Goal: Task Accomplishment & Management: Use online tool/utility

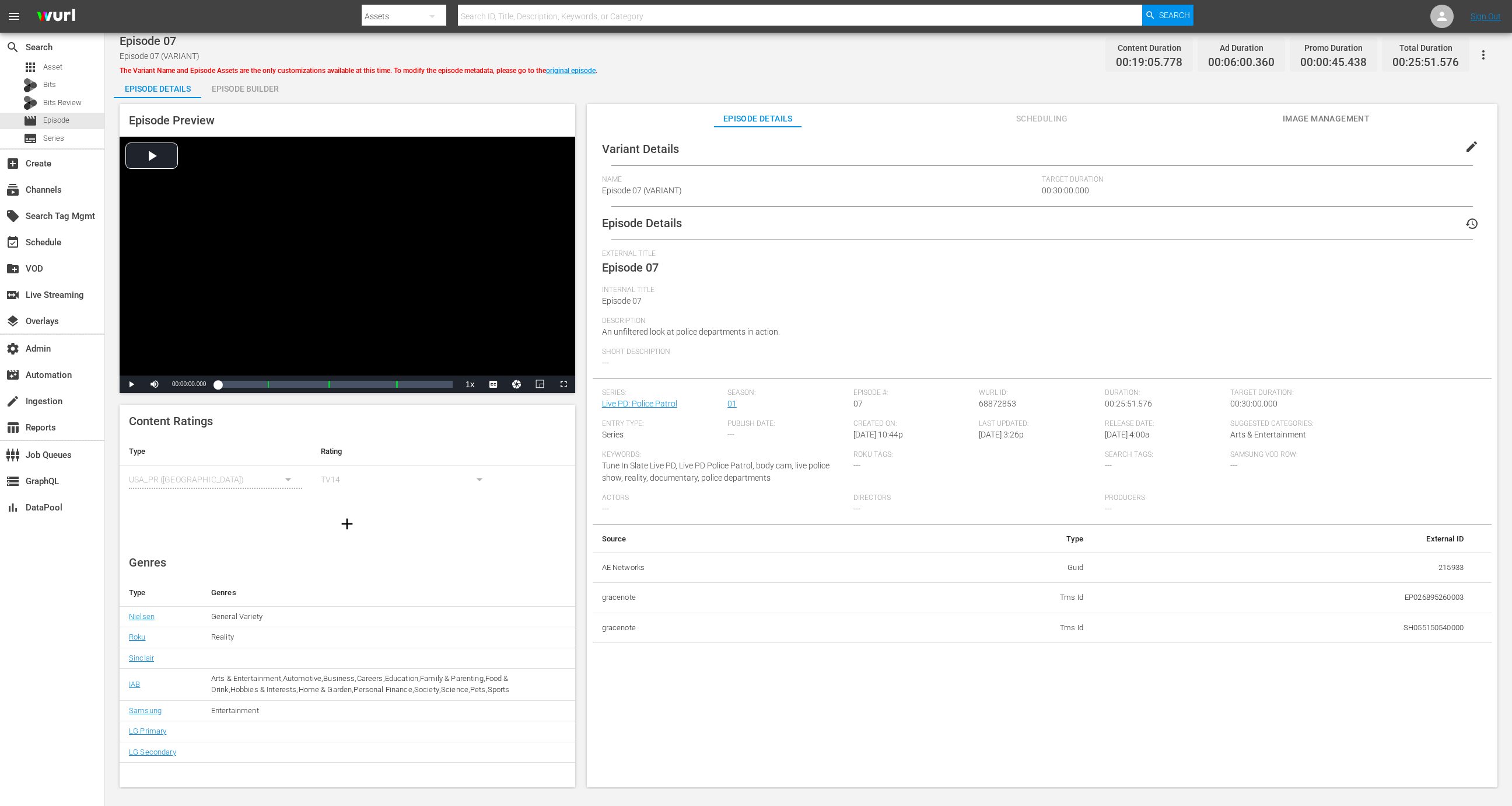
click at [257, 98] on div "Episode Details Episode Builder Episode Preview Video Player is loading. Play V…" at bounding box center [809, 435] width 1390 height 722
click at [247, 89] on div "Episode Builder" at bounding box center [245, 89] width 87 height 28
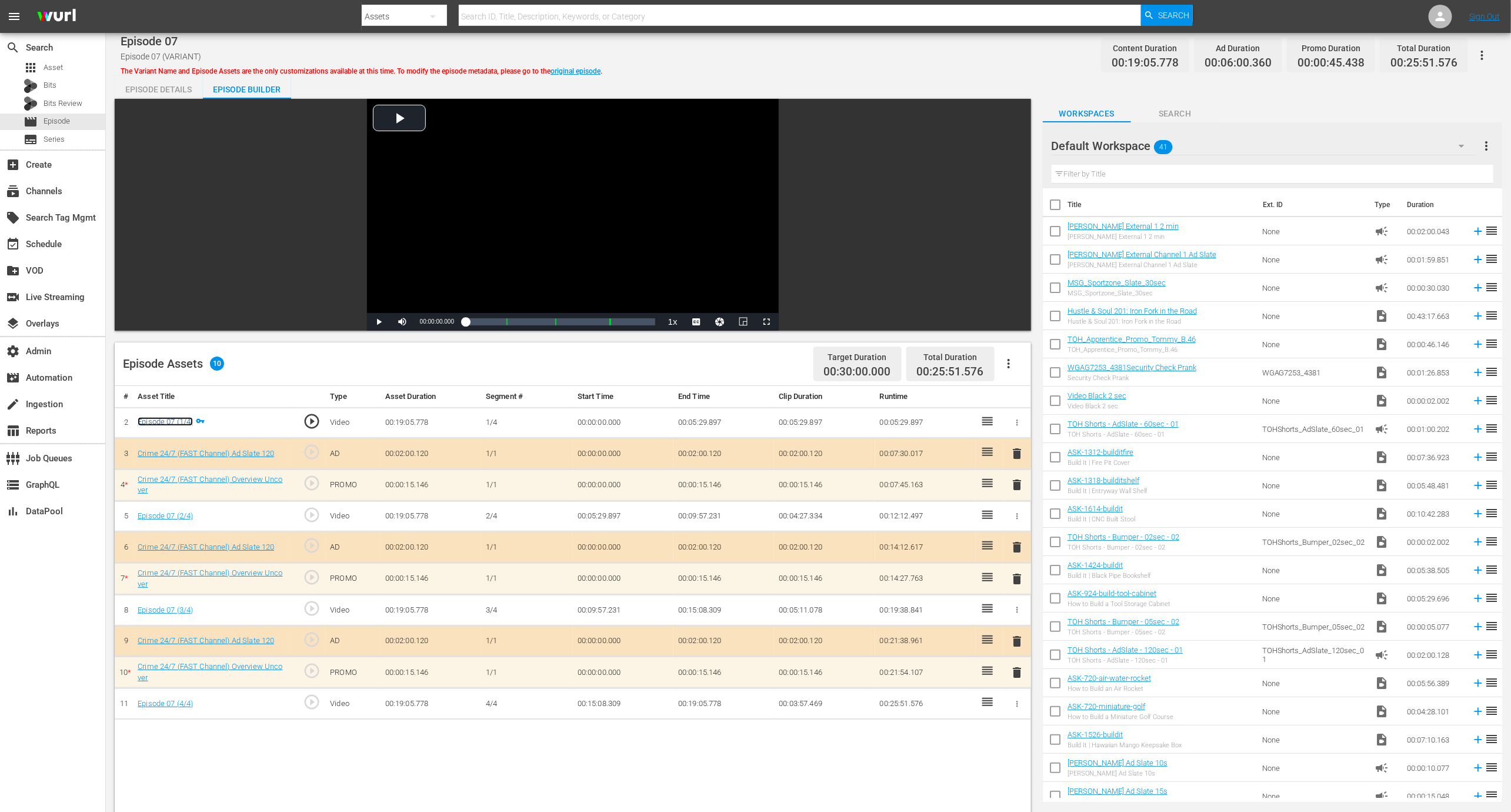
click at [178, 419] on link "Episode 07 (1/4)" at bounding box center [165, 421] width 55 height 9
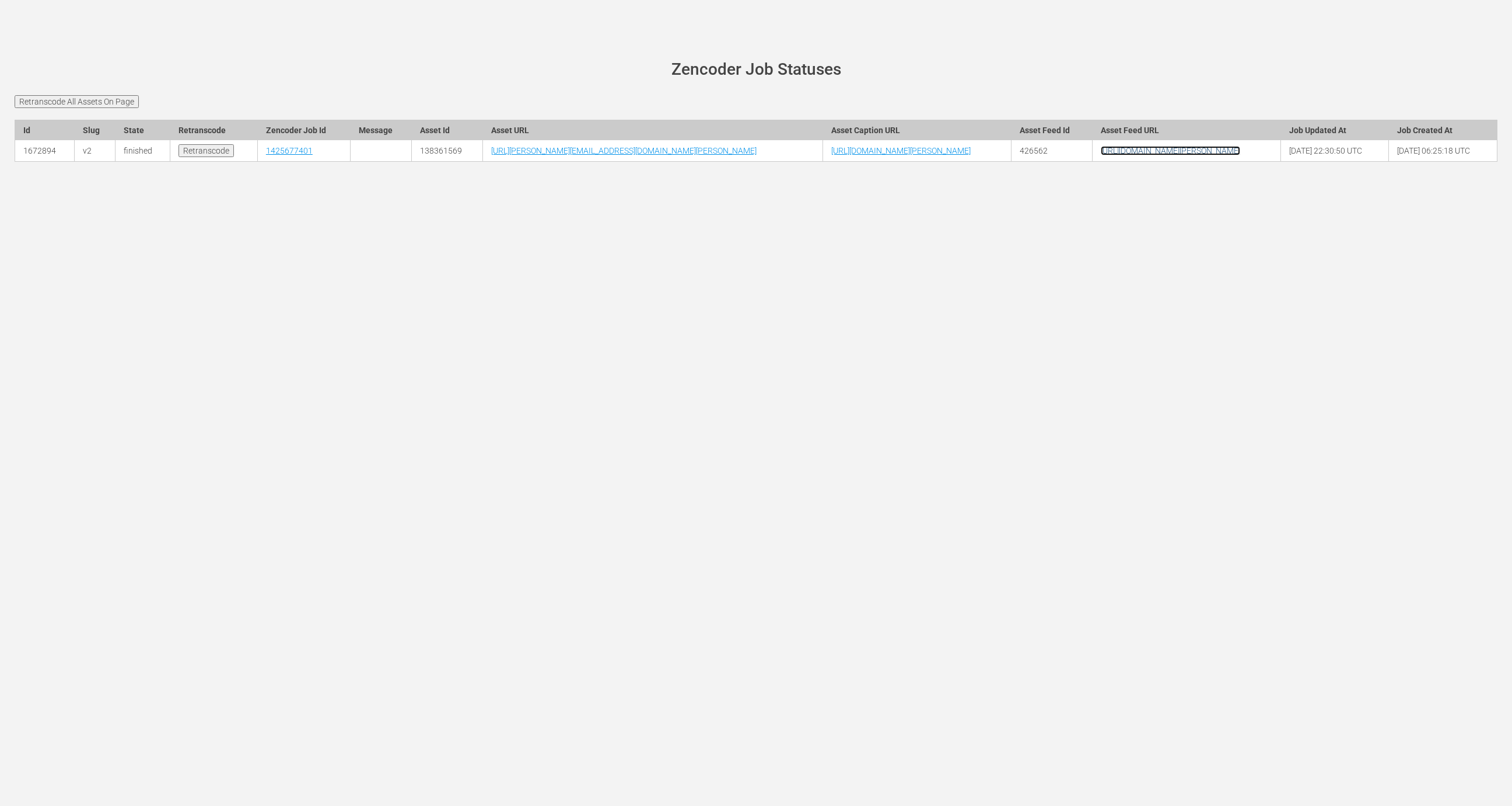
click at [1155, 155] on link "[URL][DOMAIN_NAME][PERSON_NAME]" at bounding box center [1170, 151] width 140 height 9
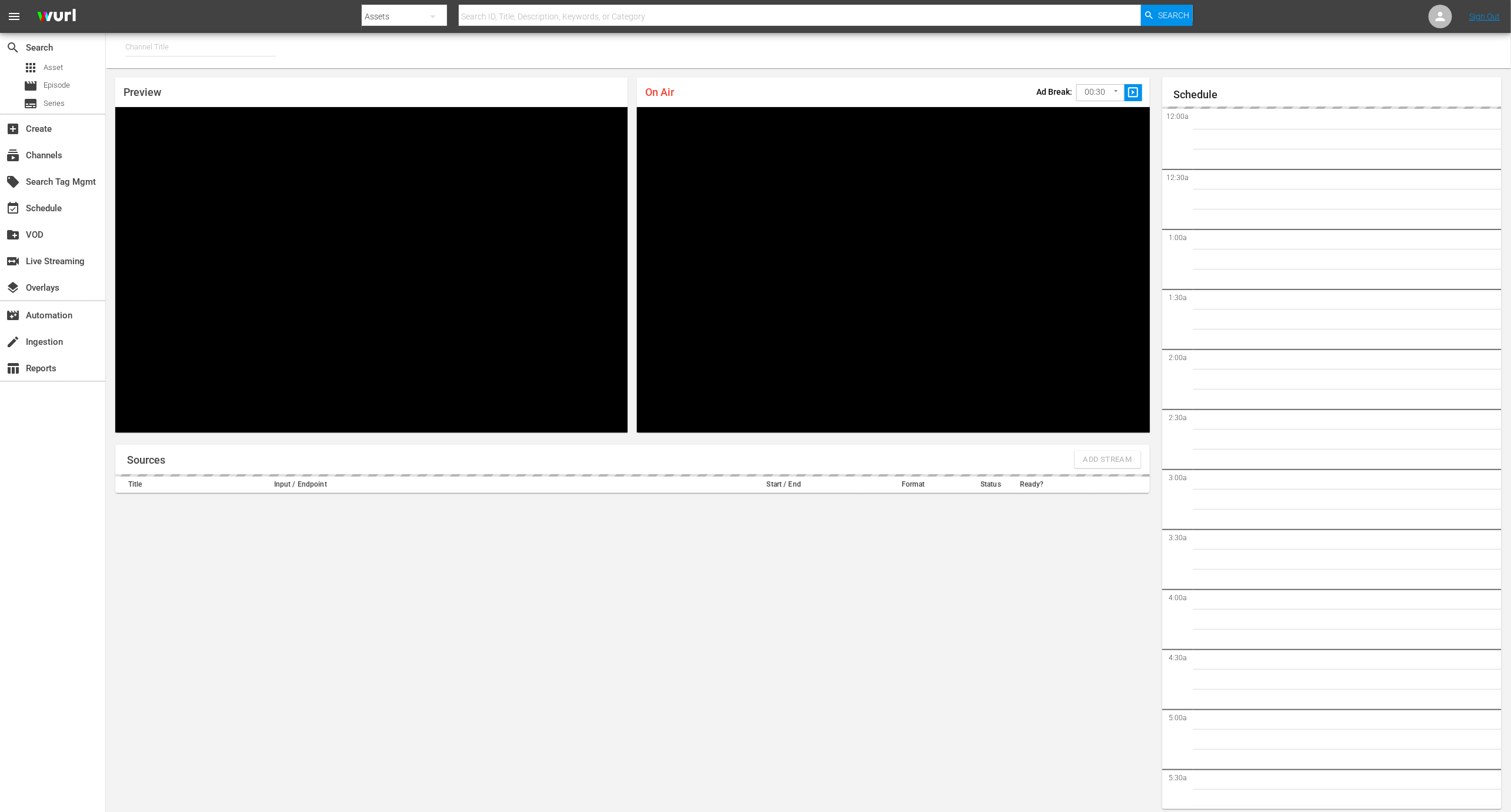
type input "[PERSON_NAME] - External (1417)"
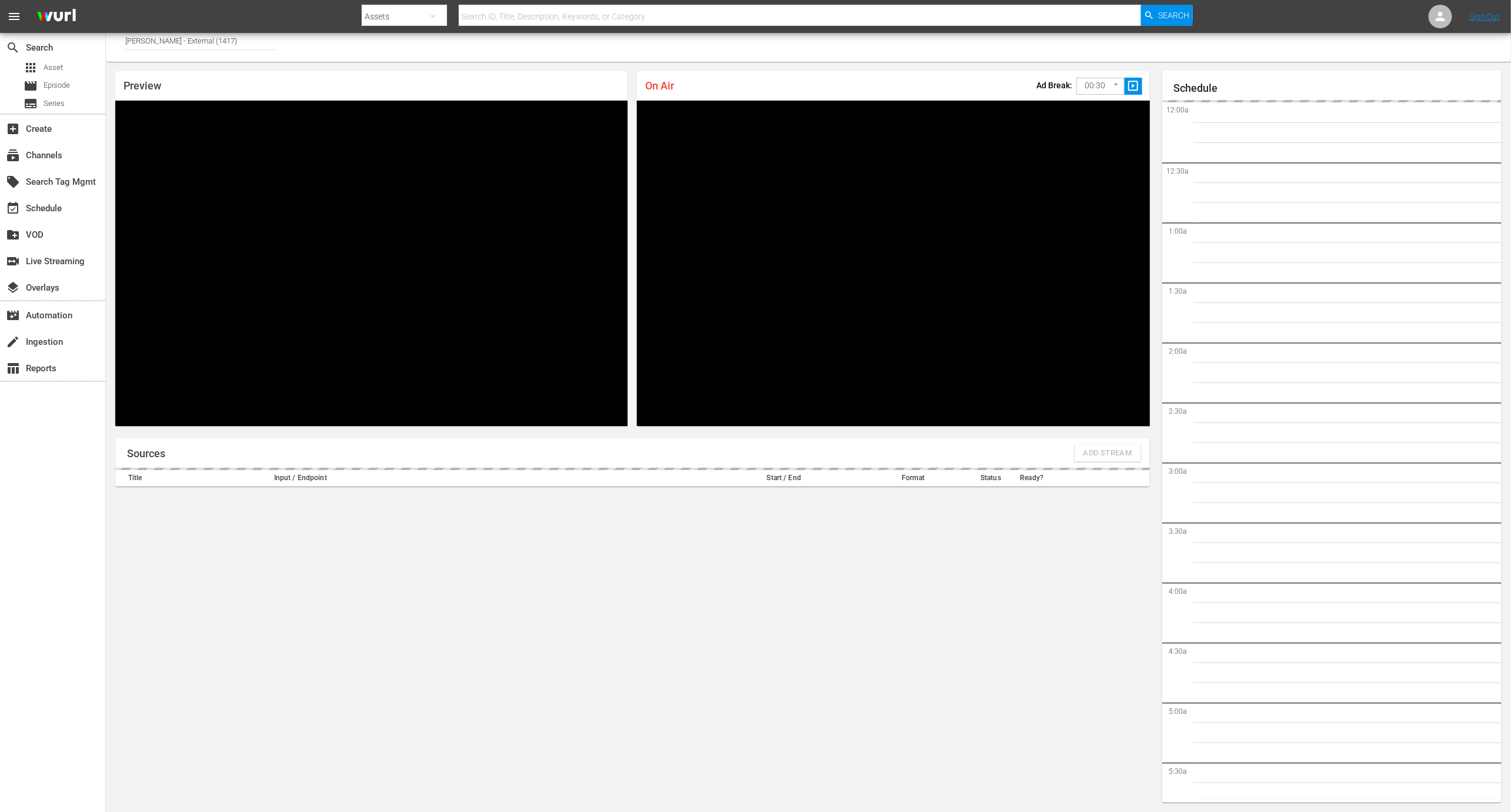
scroll to position [2183, 0]
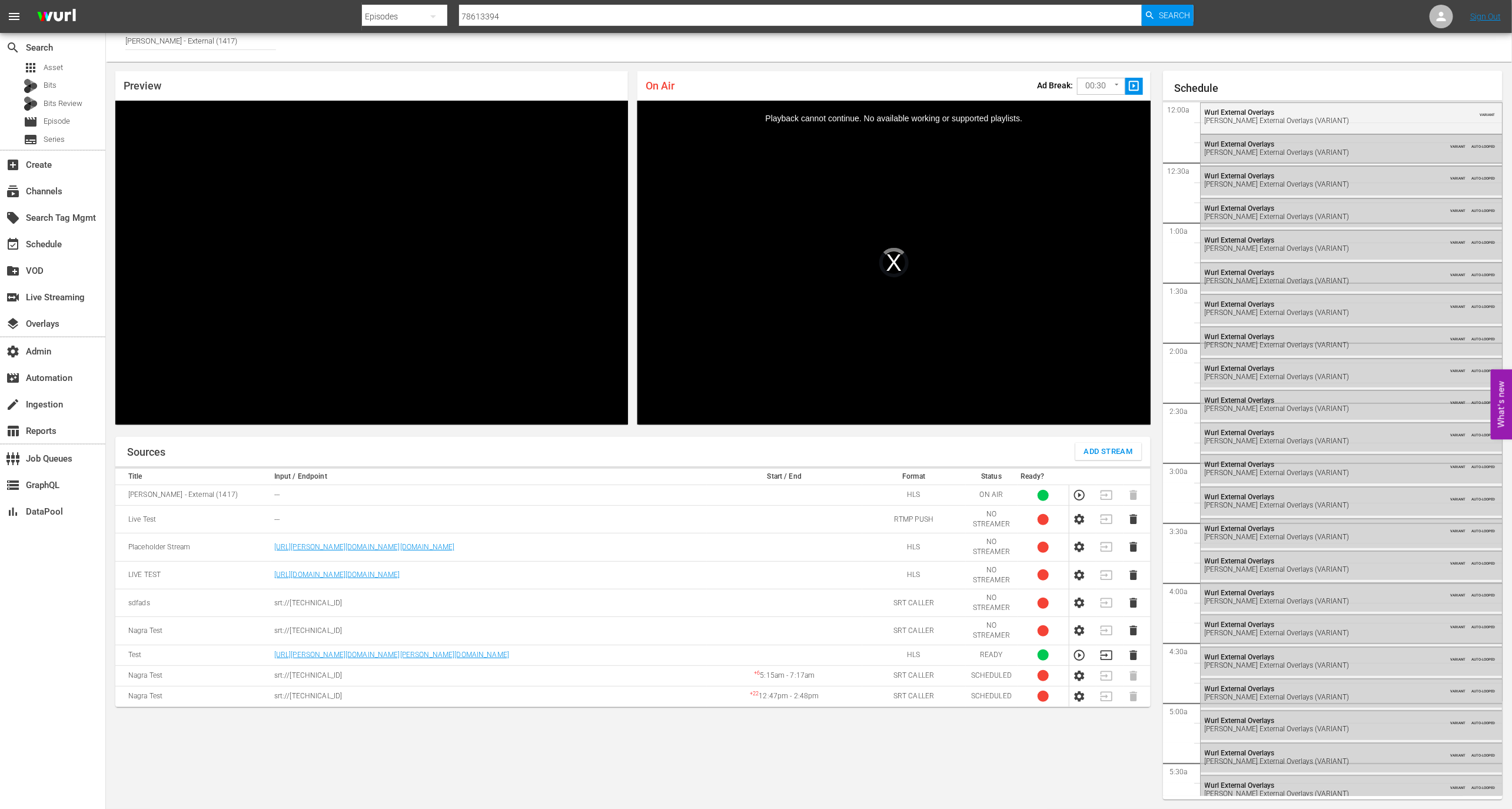
scroll to position [1779, 0]
